Goal: Navigation & Orientation: Find specific page/section

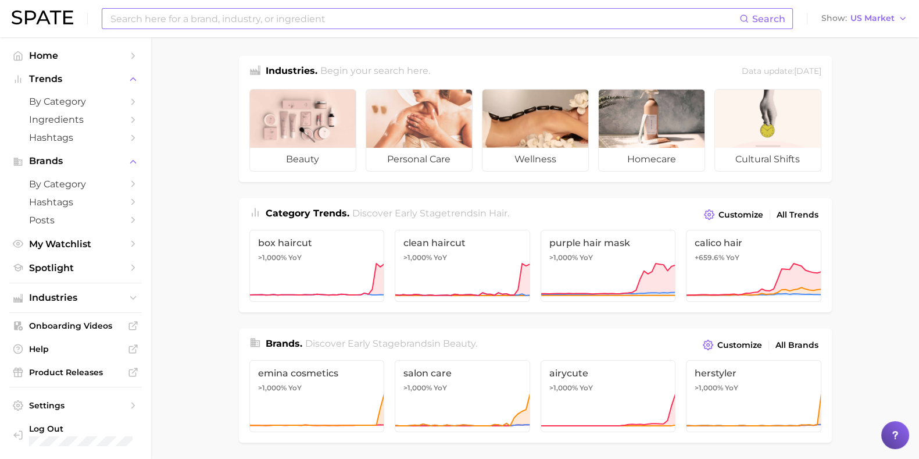
click at [148, 15] on input at bounding box center [424, 19] width 630 height 20
click at [75, 58] on span "Home" at bounding box center [75, 55] width 93 height 11
drag, startPoint x: 860, startPoint y: 215, endPoint x: 875, endPoint y: 188, distance: 29.9
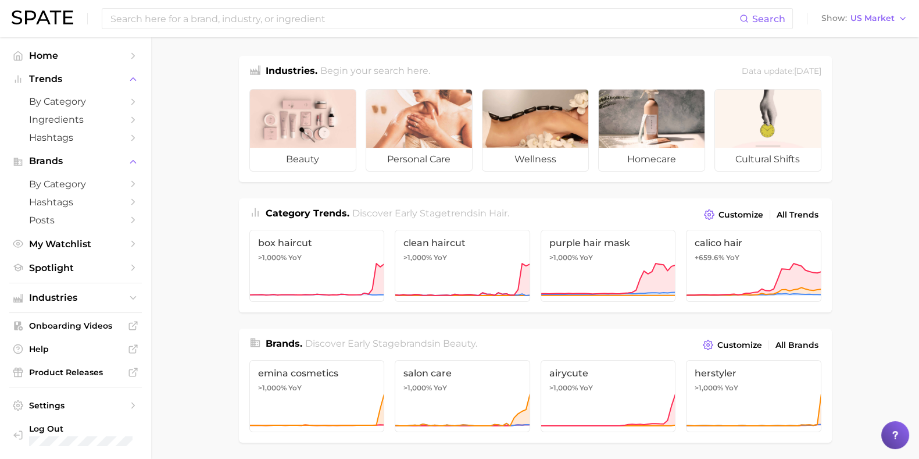
drag, startPoint x: 864, startPoint y: 221, endPoint x: 883, endPoint y: 218, distance: 18.9
drag, startPoint x: 890, startPoint y: 261, endPoint x: 898, endPoint y: 253, distance: 11.1
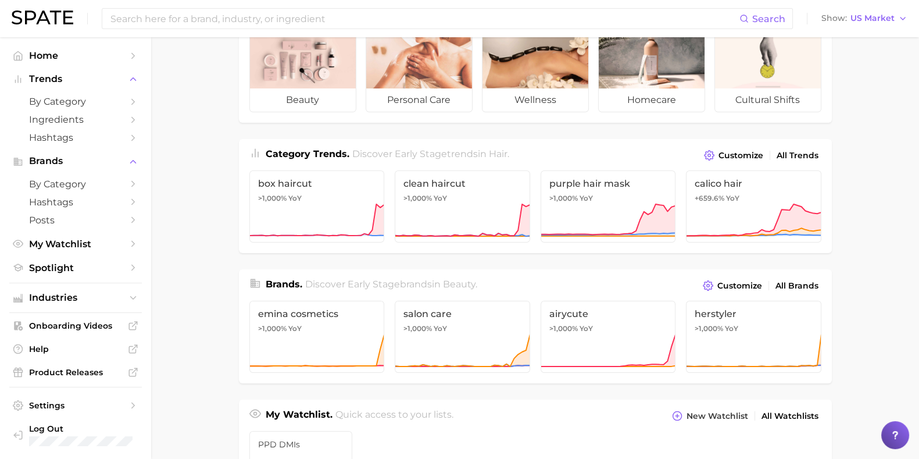
scroll to position [55, 0]
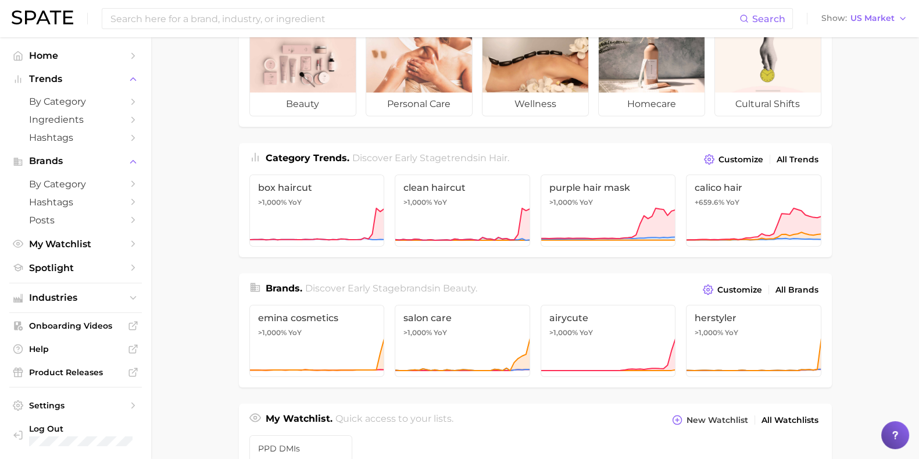
click at [898, 184] on main "Industries. Begin your search here. Data update: [DATE] beauty personal care we…" at bounding box center [535, 435] width 768 height 907
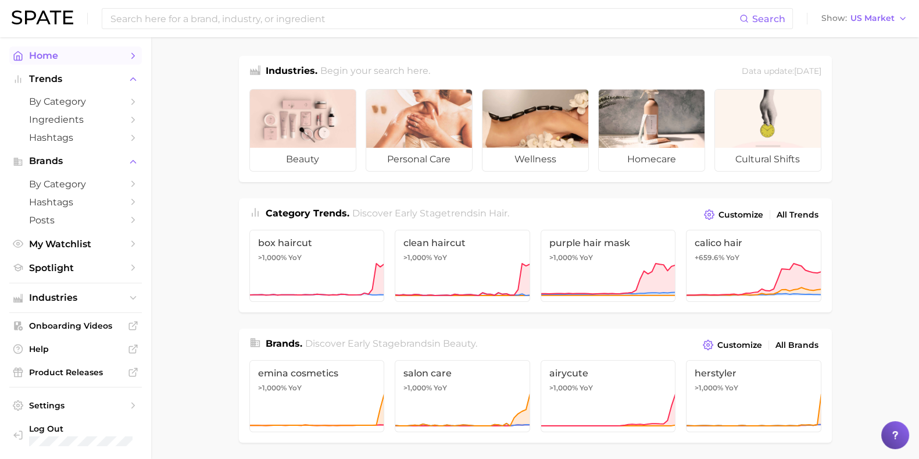
click at [40, 56] on span "Home" at bounding box center [75, 55] width 93 height 11
click at [15, 43] on nav "Home Trends by Category Ingredients Hashtags Brands by Category Hashtags Posts …" at bounding box center [75, 247] width 151 height 421
click at [31, 77] on span "Trends" at bounding box center [75, 79] width 93 height 10
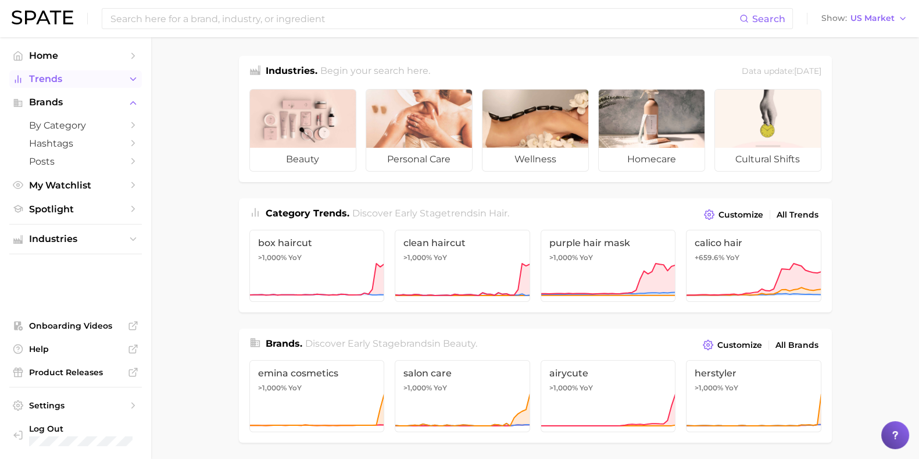
click at [31, 77] on span "Trends" at bounding box center [75, 79] width 93 height 10
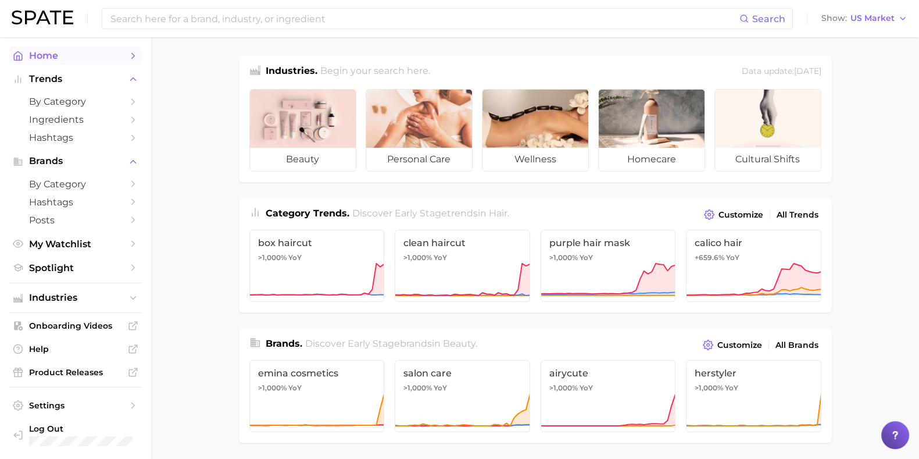
click at [35, 53] on span "Home" at bounding box center [75, 55] width 93 height 11
